Goal: Task Accomplishment & Management: Use online tool/utility

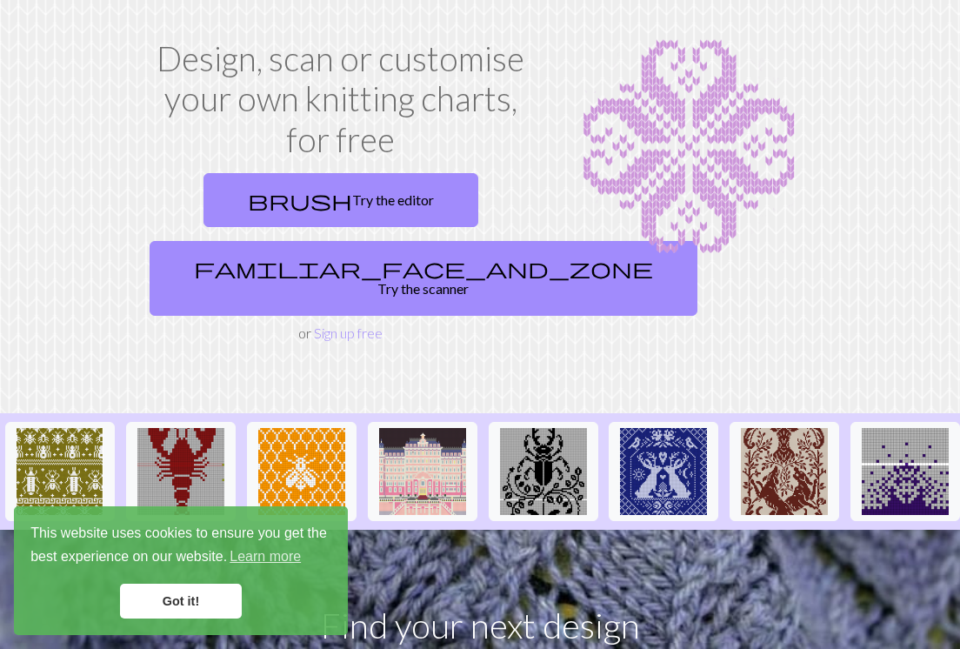
scroll to position [80, 0]
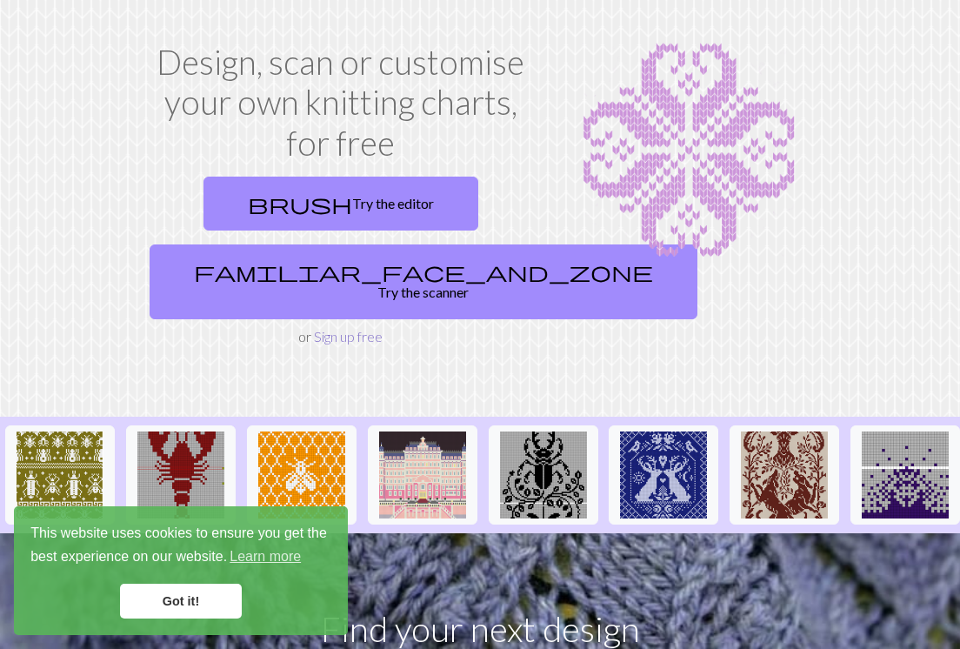
click at [355, 328] on link "Sign up free" at bounding box center [348, 336] width 69 height 17
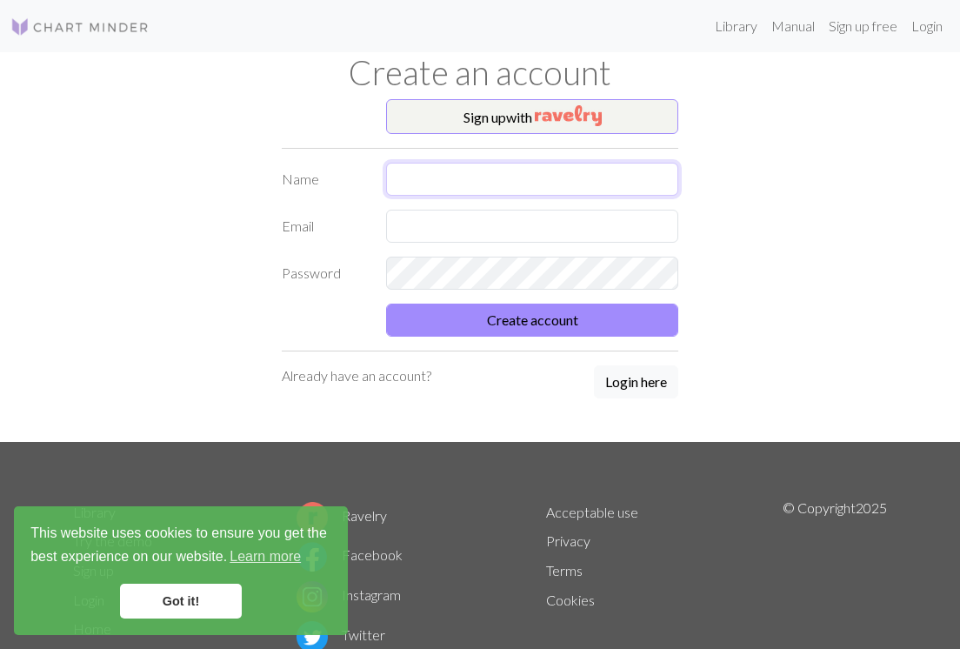
click at [417, 175] on input "text" at bounding box center [532, 179] width 292 height 33
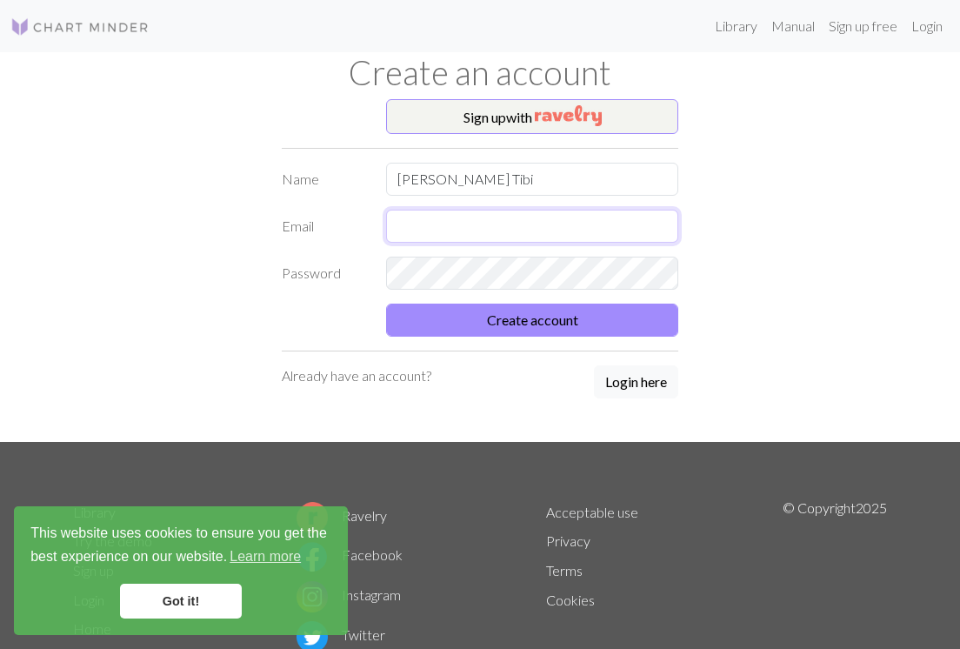
click at [469, 231] on input "text" at bounding box center [532, 226] width 292 height 33
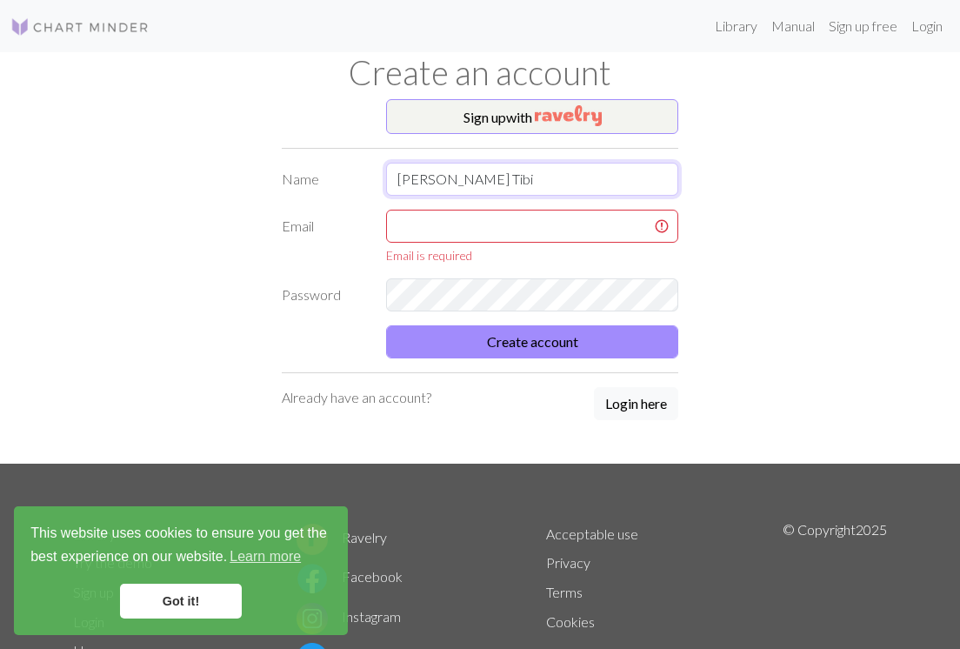
click at [467, 184] on input "Kate Burge Tibi" at bounding box center [532, 179] width 292 height 33
type input "[PERSON_NAME]-Tibi"
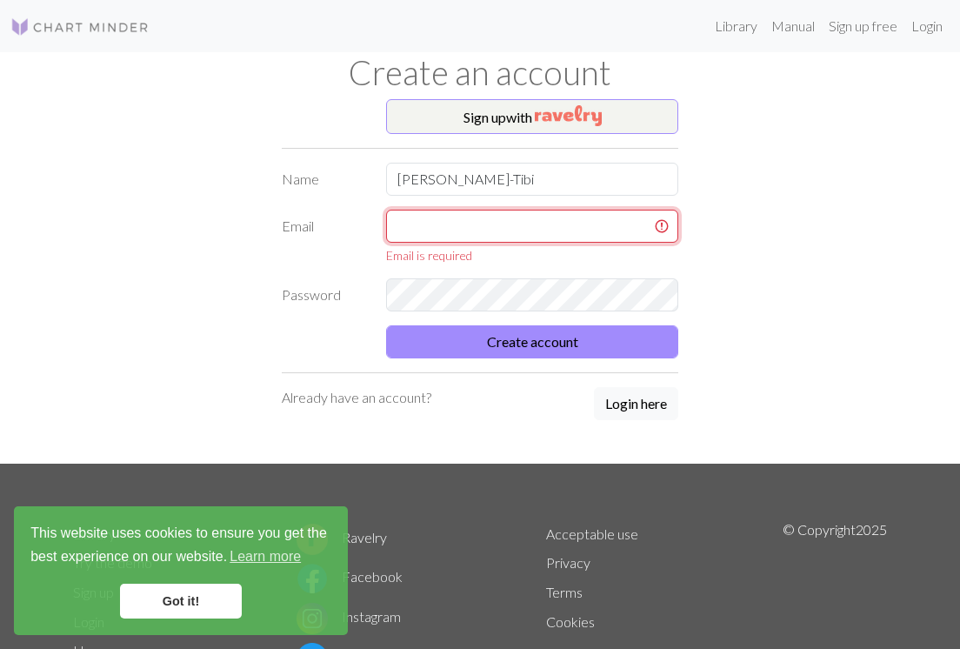
click at [482, 226] on input "text" at bounding box center [532, 226] width 292 height 33
type input "K"
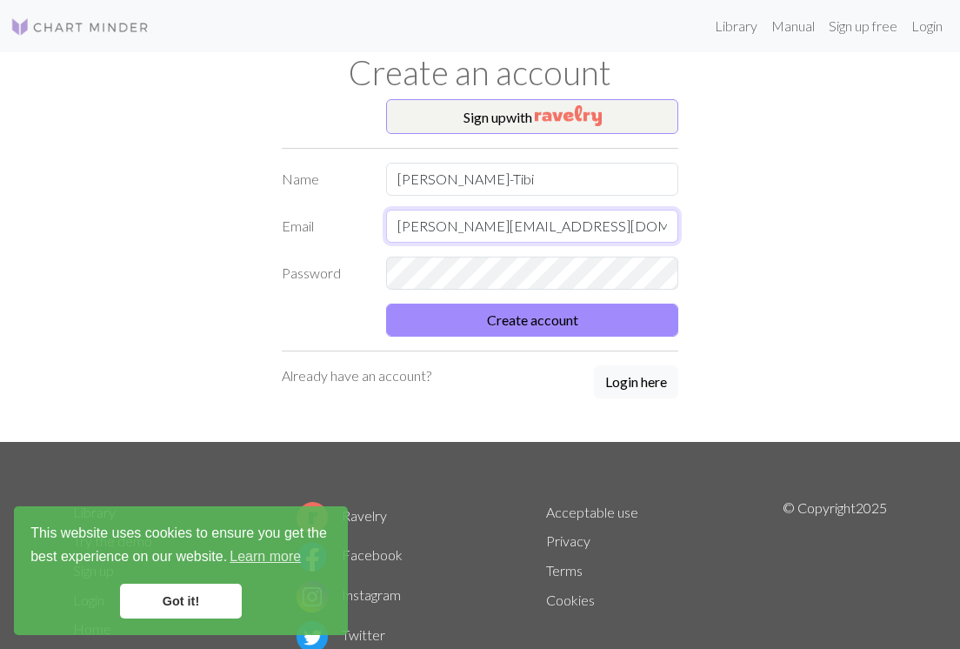
type input "kate@spincycleyarns.com"
click at [880, 400] on div "Sign up with Name Kate Burge-Tibi Email kate@spincycleyarns.com Password Create…" at bounding box center [480, 270] width 835 height 343
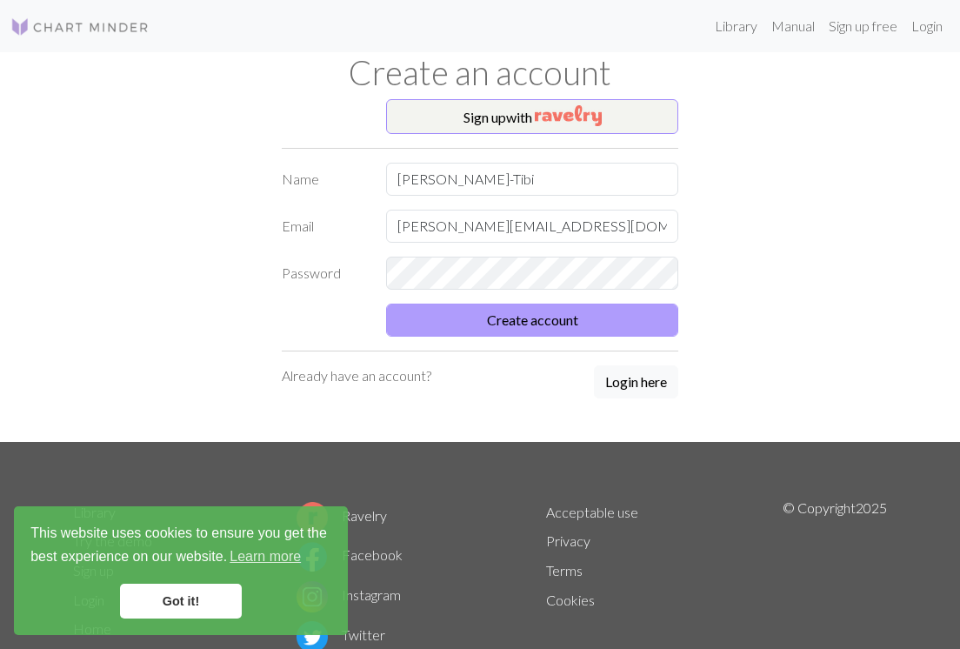
click at [638, 329] on button "Create account" at bounding box center [532, 320] width 292 height 33
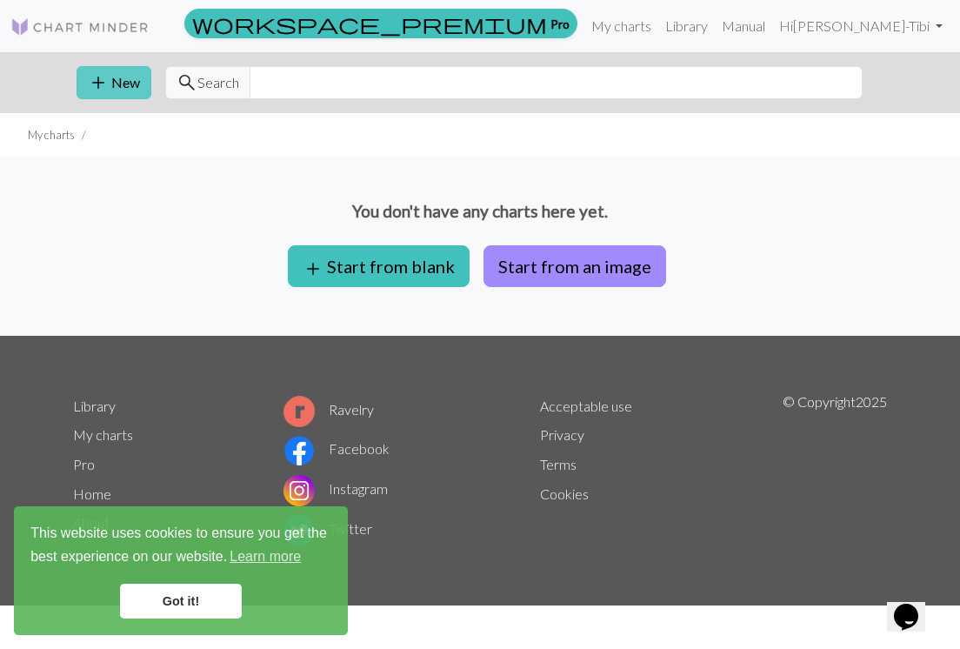
click at [130, 77] on button "add New" at bounding box center [114, 82] width 75 height 33
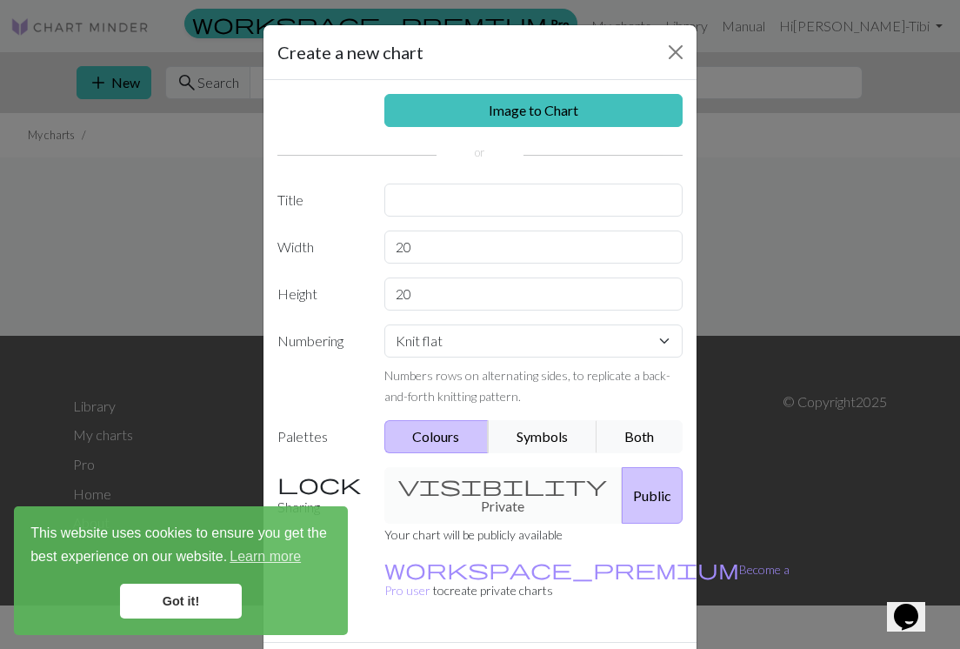
click at [656, 361] on div "Knit flat Knit in the round Lace knitting Cross stitch Numbers rows on alternat…" at bounding box center [534, 366] width 320 height 82
select select "round"
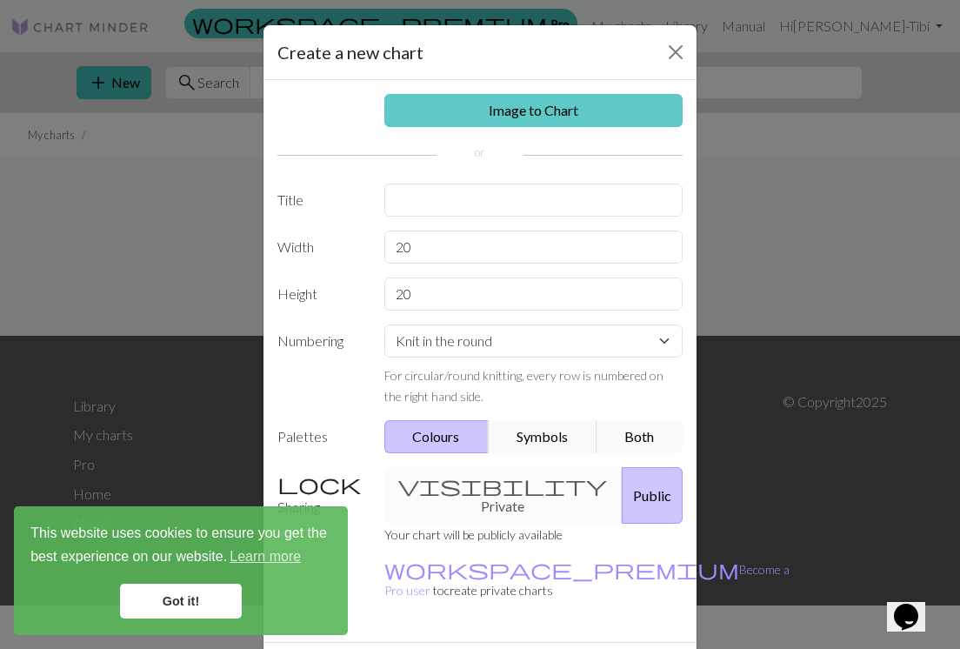
click at [638, 121] on link "Image to Chart" at bounding box center [534, 110] width 299 height 33
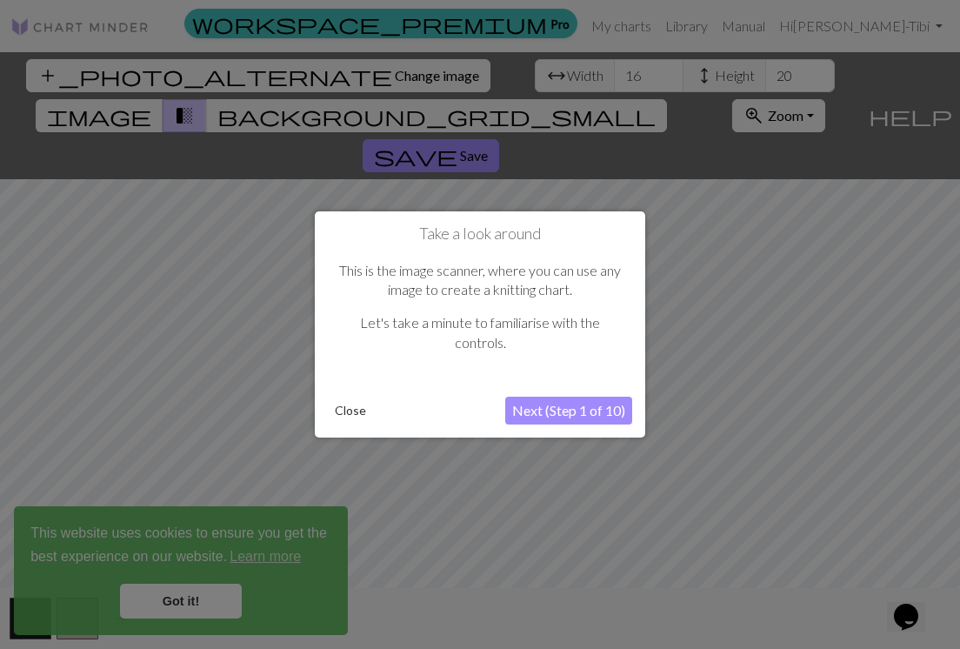
click at [574, 412] on button "Next (Step 1 of 10)" at bounding box center [568, 411] width 127 height 28
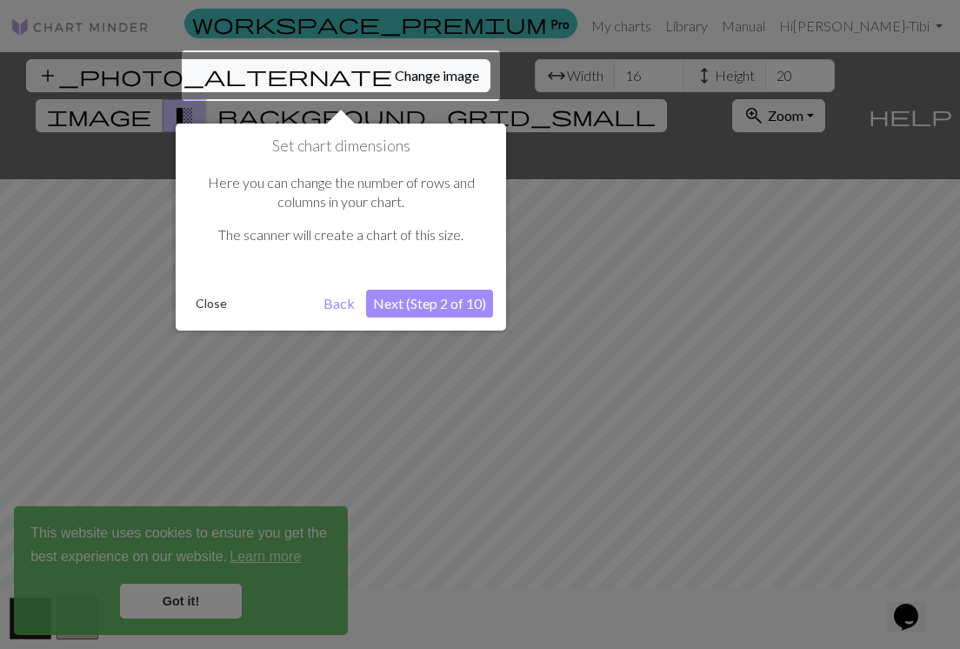
click at [457, 307] on button "Next (Step 2 of 10)" at bounding box center [429, 304] width 127 height 28
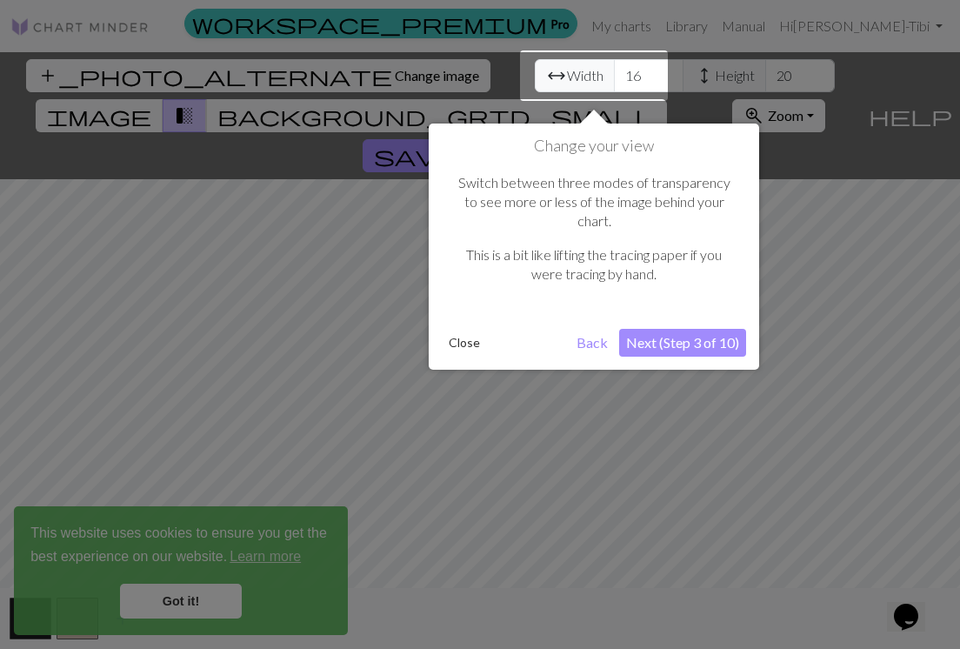
click at [466, 330] on button "Close" at bounding box center [464, 343] width 45 height 26
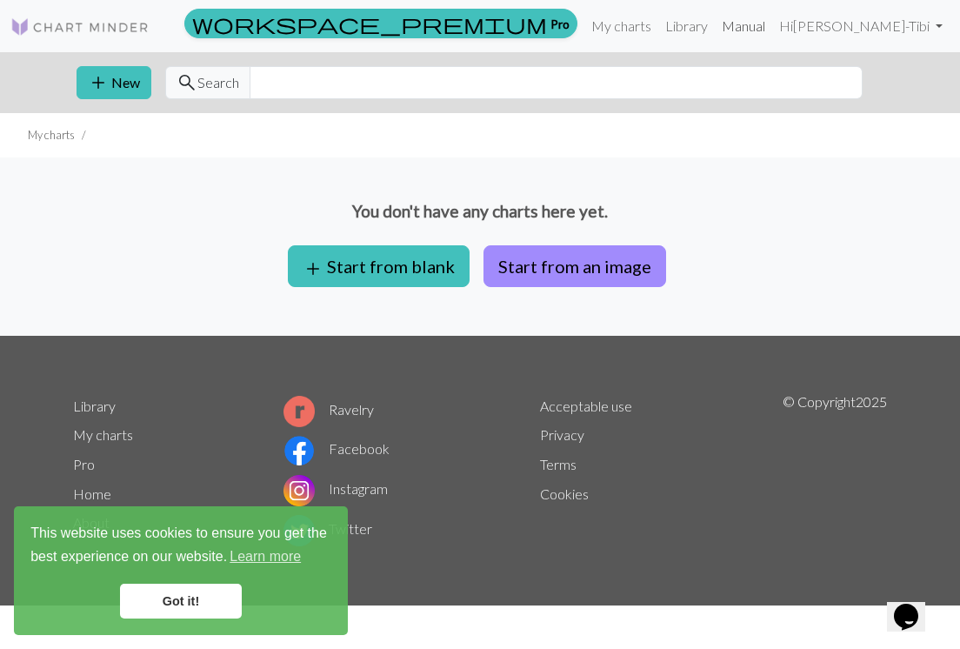
click at [773, 29] on link "Manual" at bounding box center [743, 26] width 57 height 35
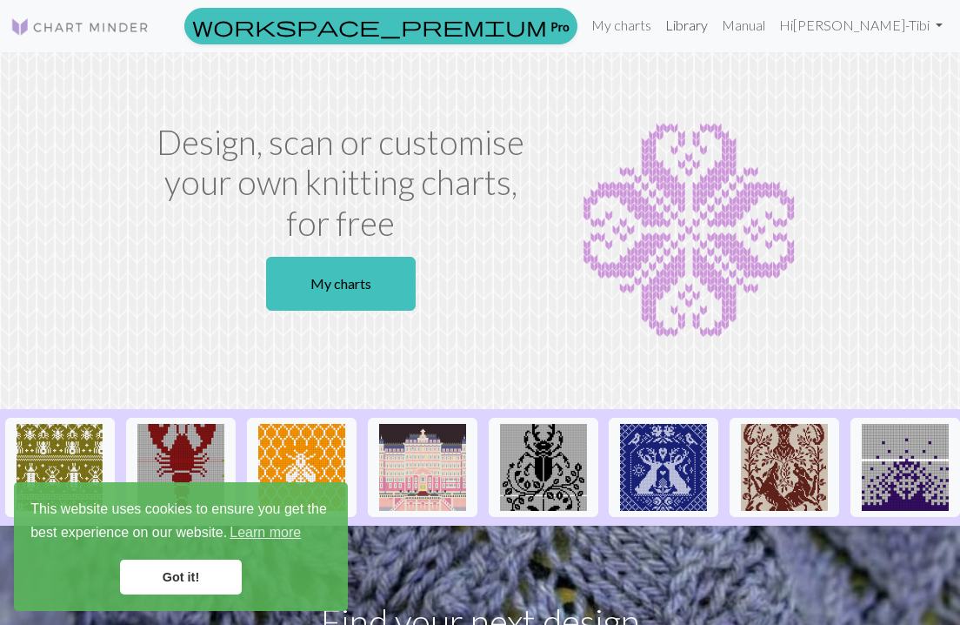
click at [715, 30] on link "Library" at bounding box center [687, 25] width 57 height 35
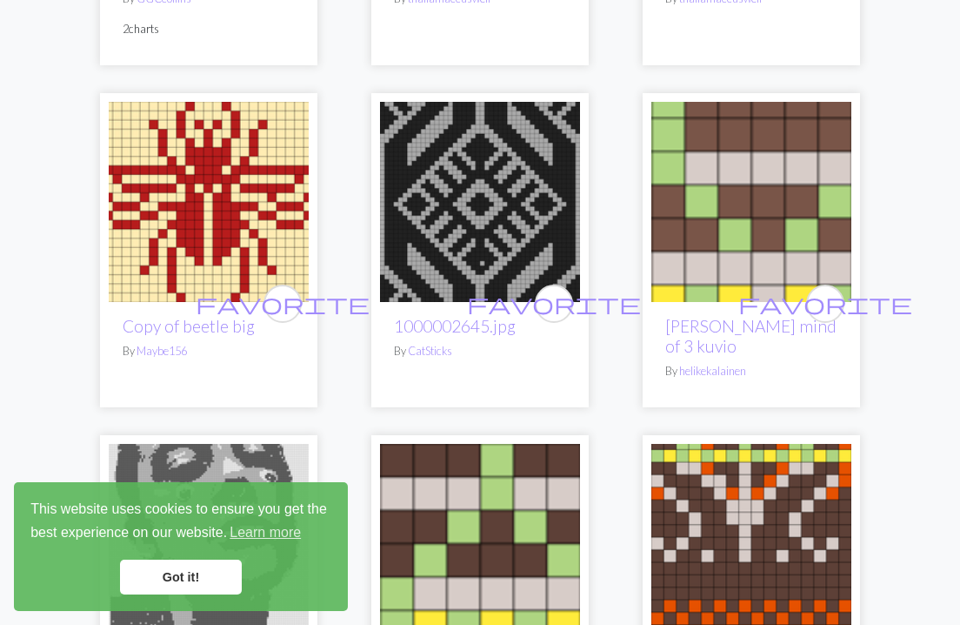
scroll to position [2692, 0]
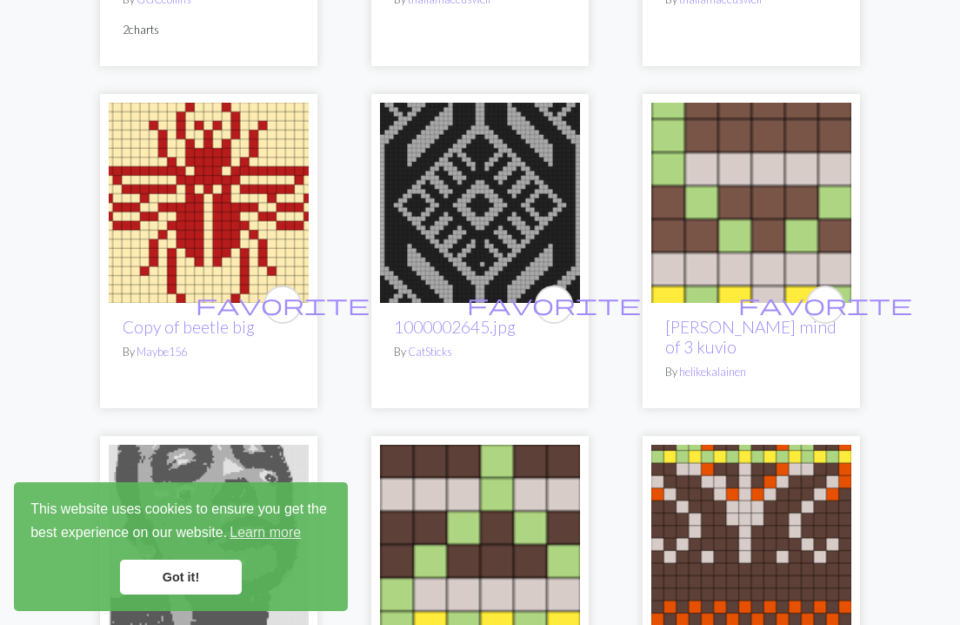
click at [477, 169] on img at bounding box center [480, 203] width 200 height 200
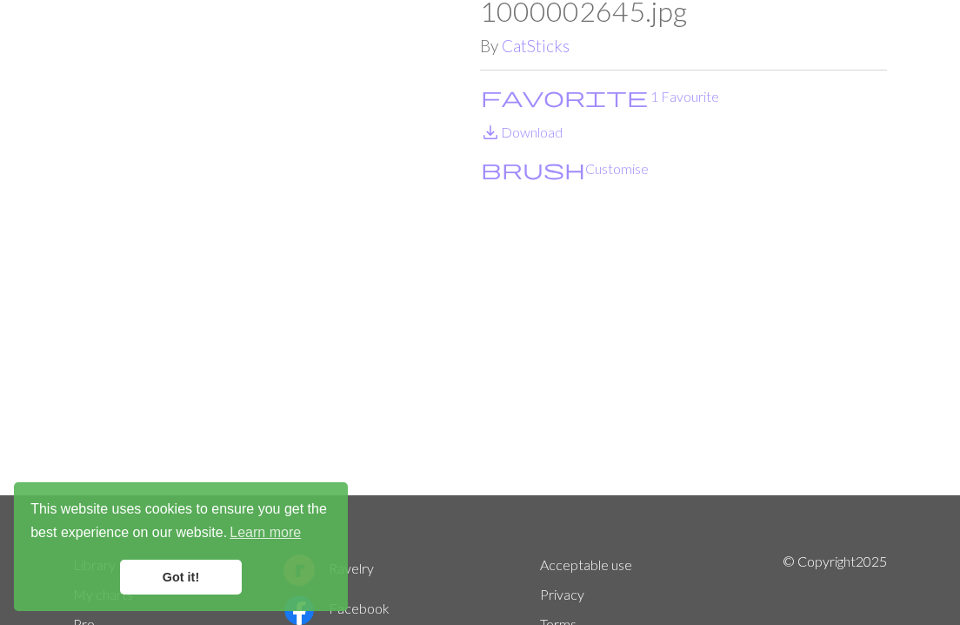
scroll to position [102, 0]
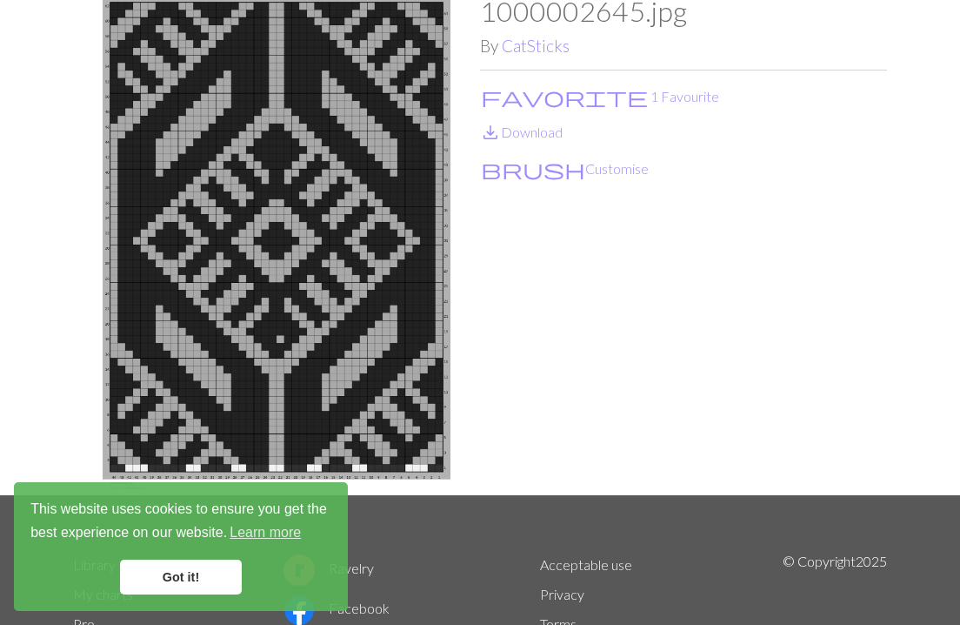
click at [630, 451] on div "1000002645.jpg By CatSticks favorite 1 Favourite save_alt Download brush Custom…" at bounding box center [683, 244] width 407 height 499
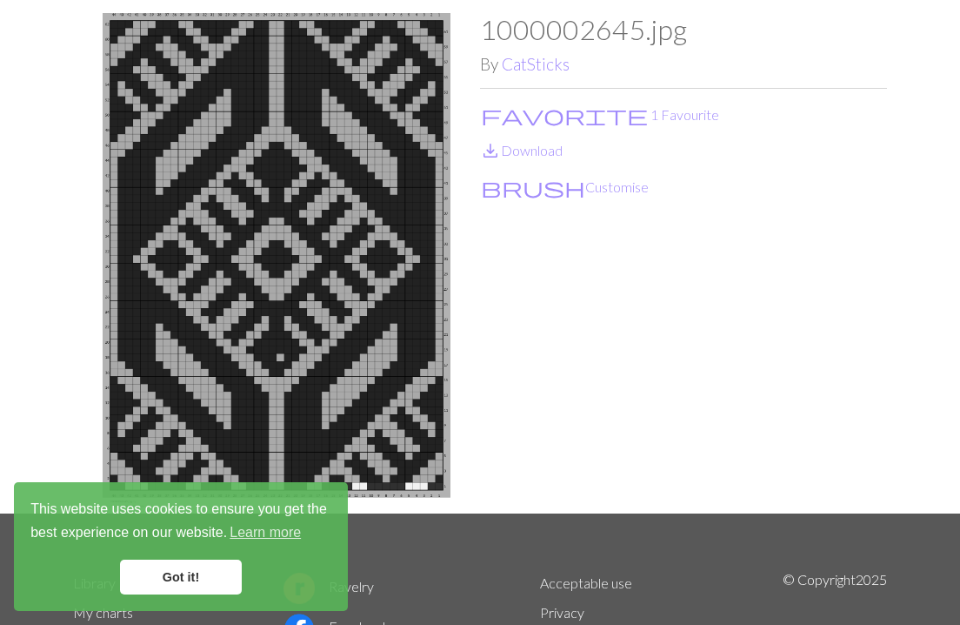
scroll to position [86, 0]
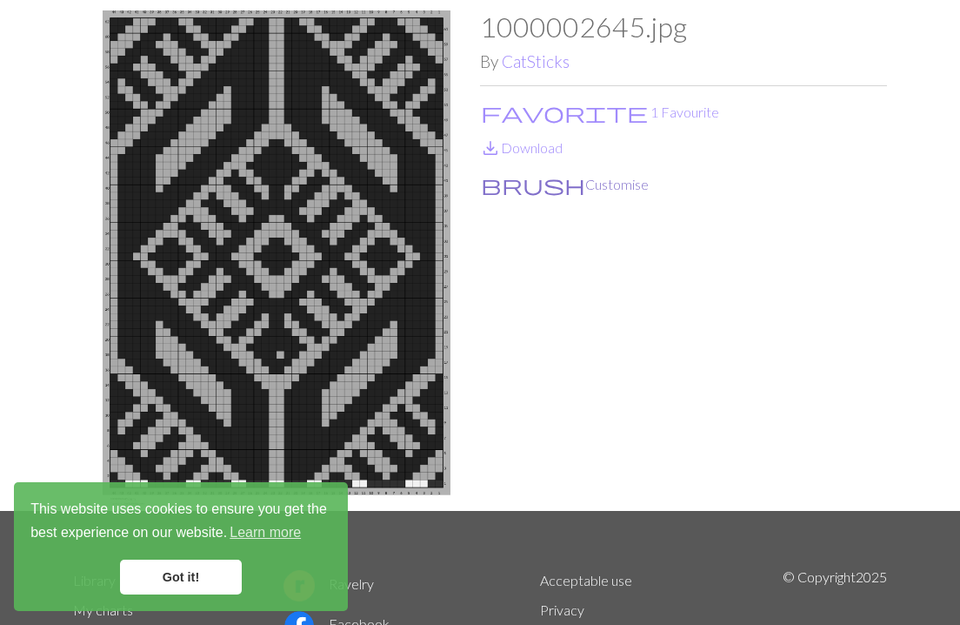
click at [553, 179] on button "brush Customise" at bounding box center [565, 184] width 170 height 23
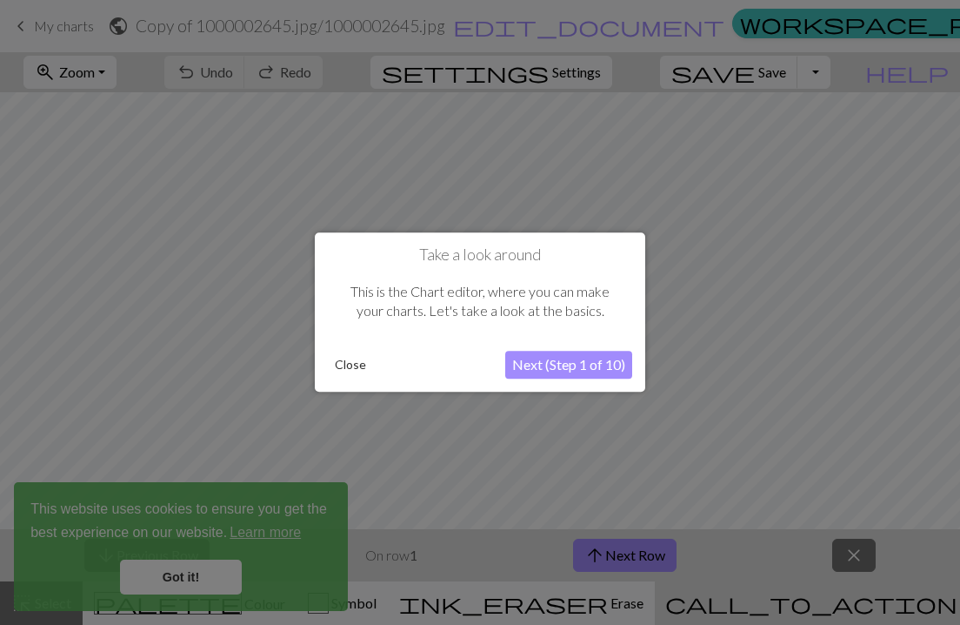
click at [552, 360] on button "Next (Step 1 of 10)" at bounding box center [568, 365] width 127 height 28
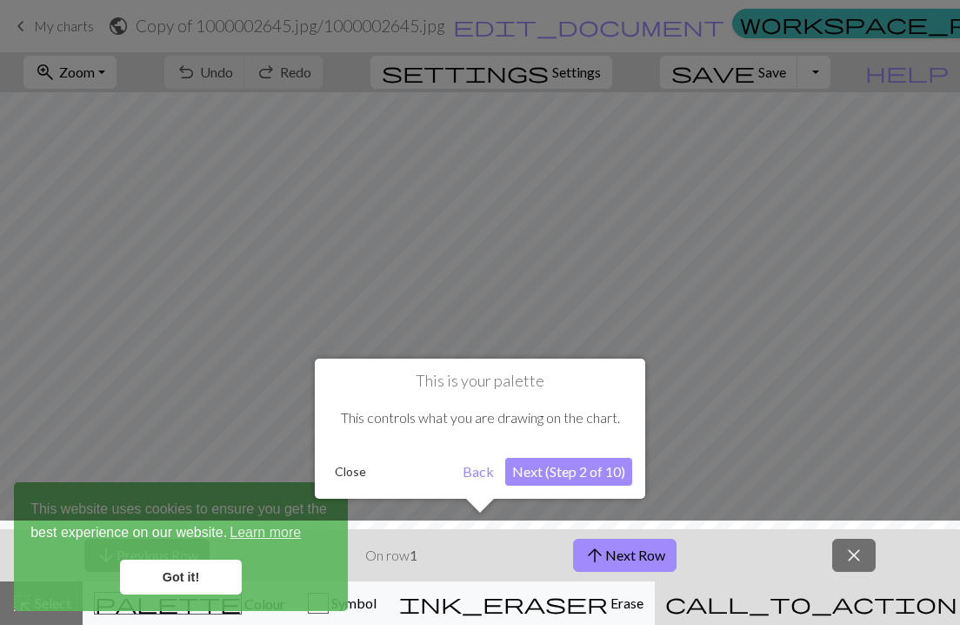
click at [566, 471] on button "Next (Step 2 of 10)" at bounding box center [568, 472] width 127 height 28
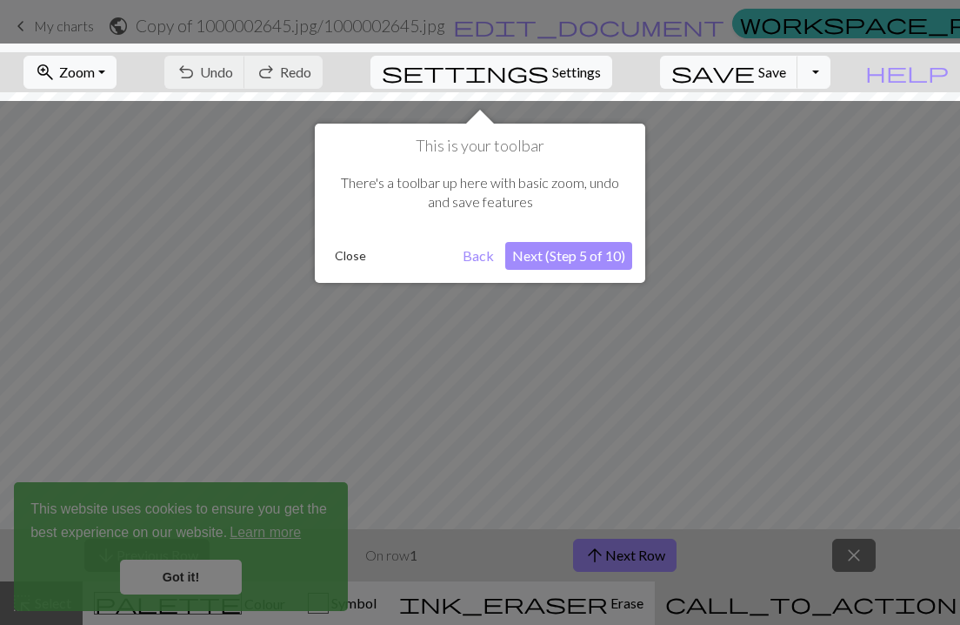
click at [587, 250] on button "Next (Step 5 of 10)" at bounding box center [568, 256] width 127 height 28
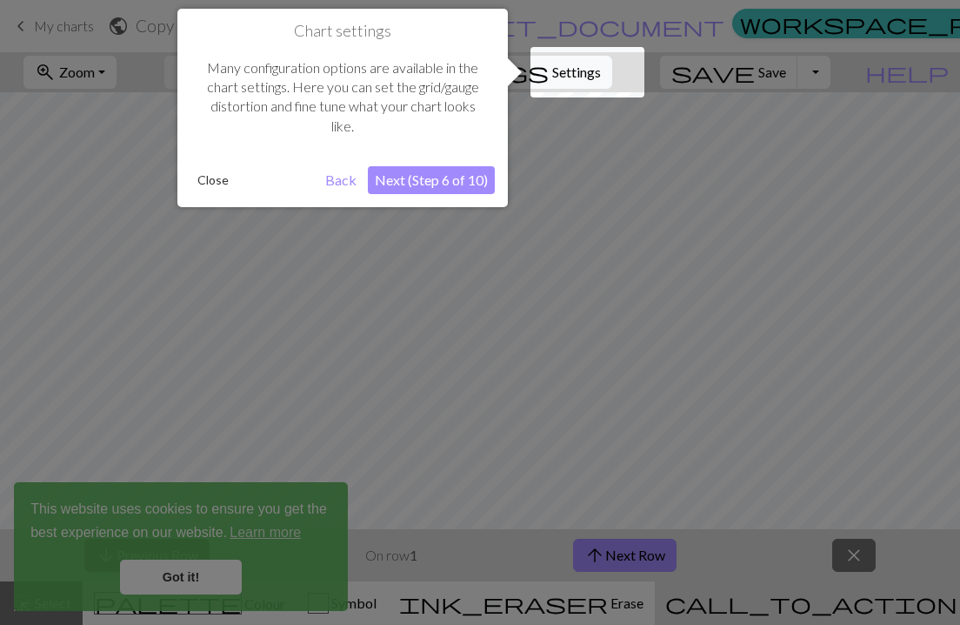
click at [426, 181] on button "Next (Step 6 of 10)" at bounding box center [431, 180] width 127 height 28
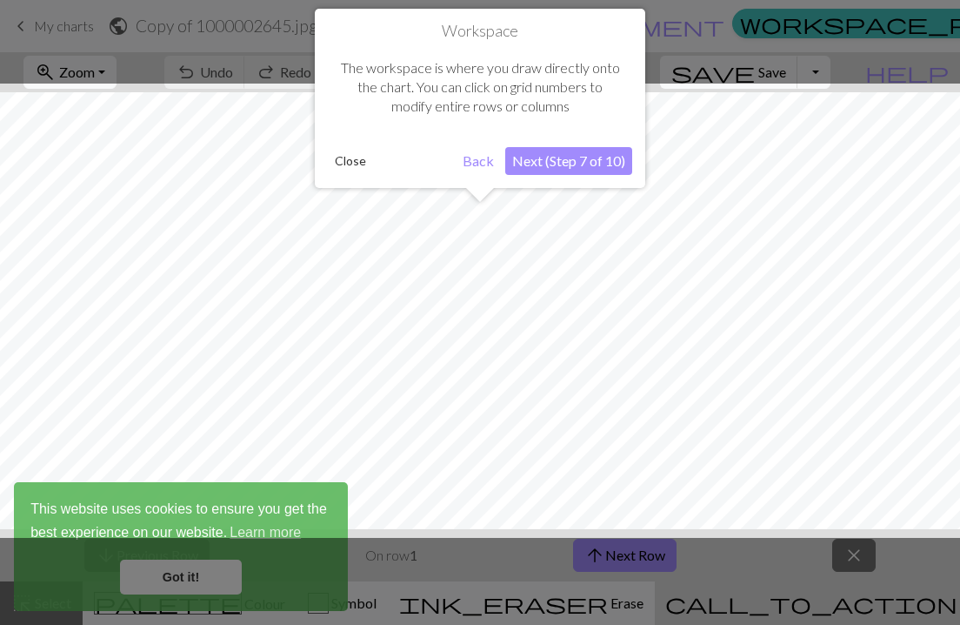
click at [546, 162] on button "Next (Step 7 of 10)" at bounding box center [568, 161] width 127 height 28
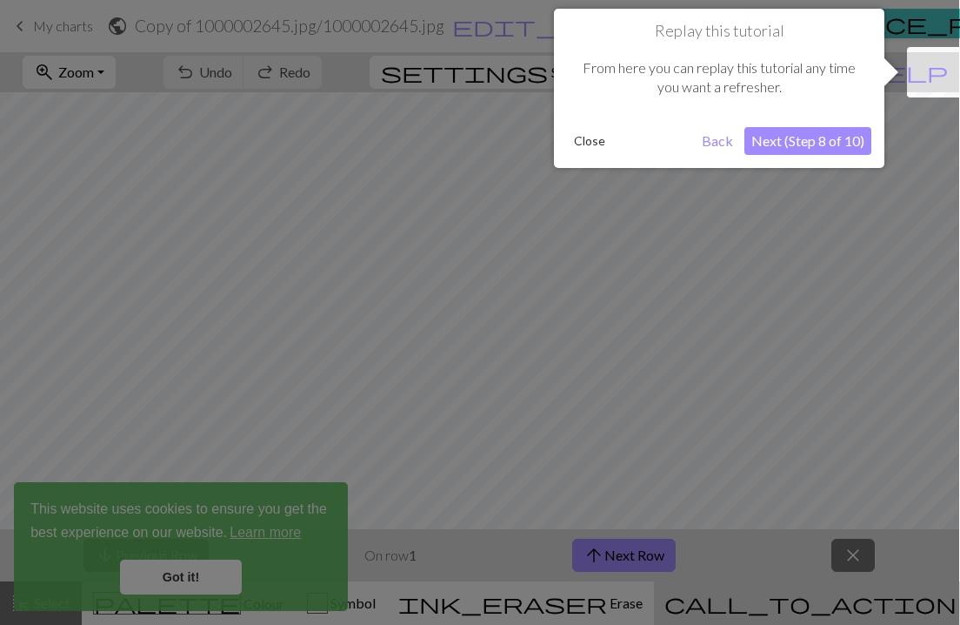
scroll to position [0, 0]
click at [605, 131] on button "Close" at bounding box center [590, 141] width 45 height 26
